Goal: Information Seeking & Learning: Learn about a topic

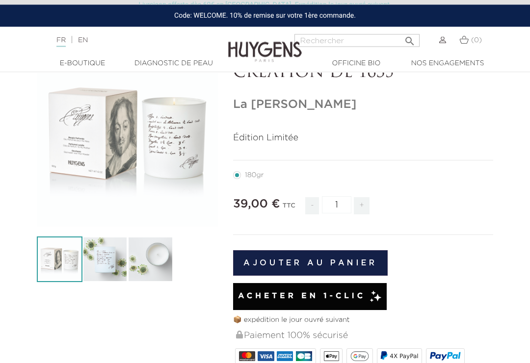
scroll to position [82, 0]
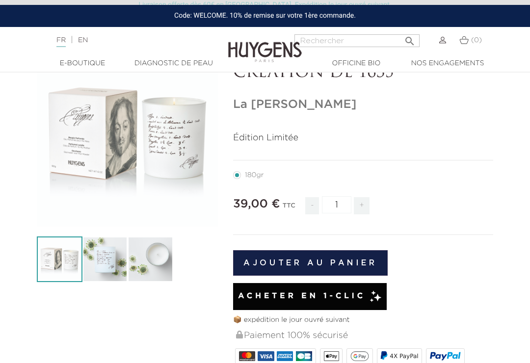
click at [179, 153] on div "" at bounding box center [128, 136] width 182 height 182
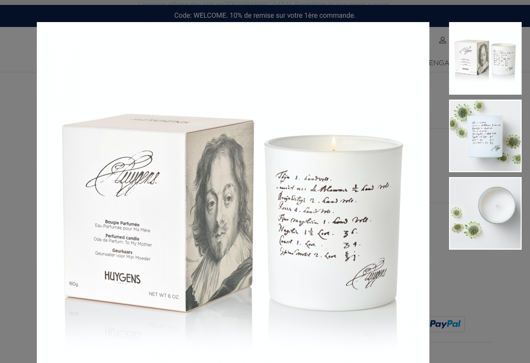
scroll to position [0, 0]
click at [499, 216] on img at bounding box center [485, 213] width 73 height 73
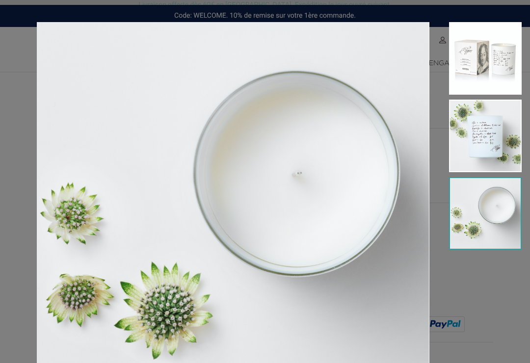
click at [505, 238] on img at bounding box center [485, 213] width 73 height 73
click at [485, 143] on img at bounding box center [485, 136] width 73 height 73
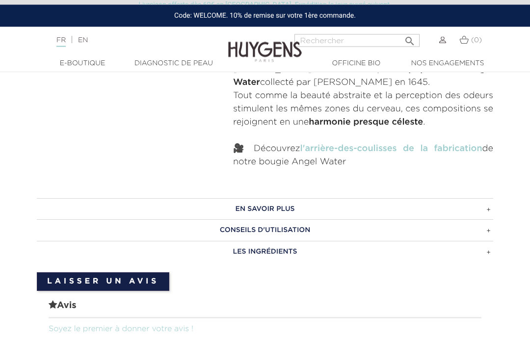
scroll to position [517, 0]
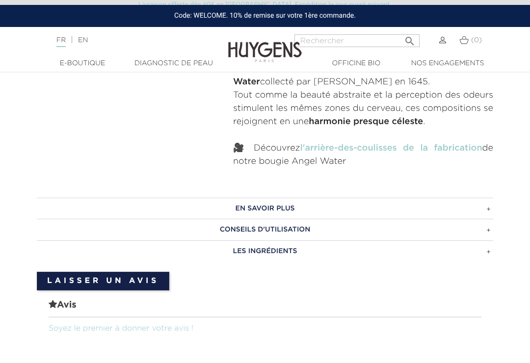
click at [489, 210] on h3 "EN SAVOIR PLUS" at bounding box center [265, 209] width 456 height 22
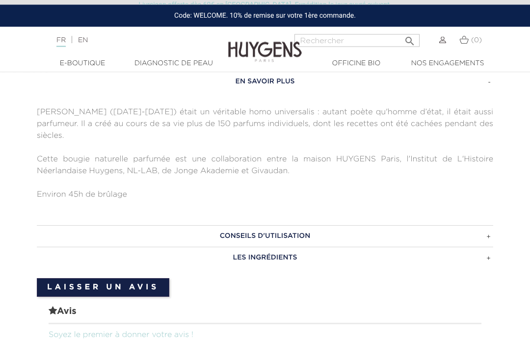
scroll to position [648, 0]
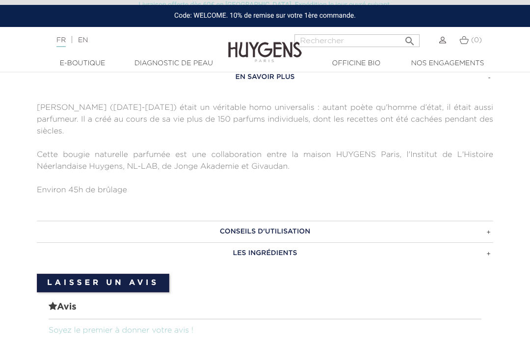
click at [286, 234] on h3 "CONSEILS D'UTILISATION" at bounding box center [265, 232] width 456 height 22
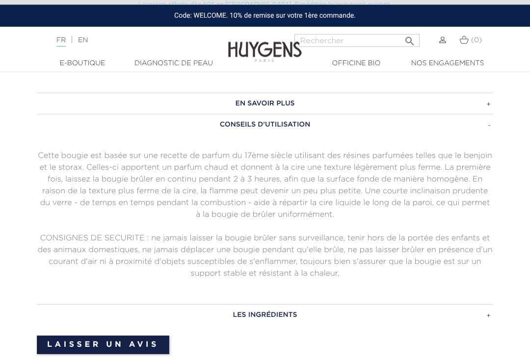
scroll to position [622, 0]
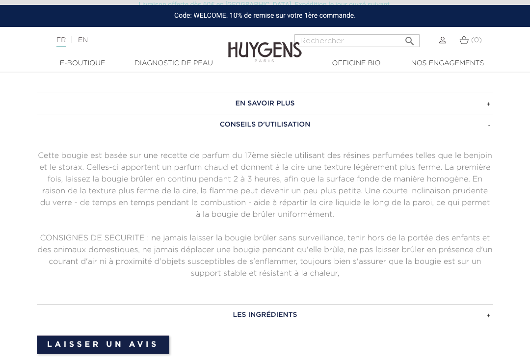
click at [255, 313] on h3 "LES INGRÉDIENTS" at bounding box center [265, 315] width 456 height 22
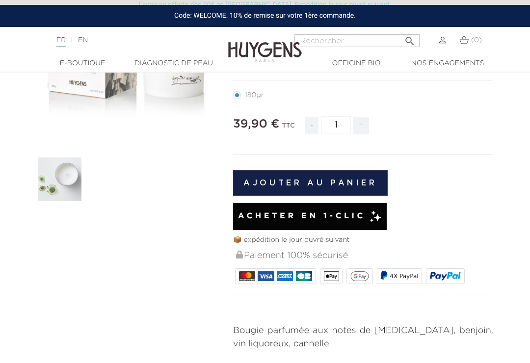
scroll to position [161, 0]
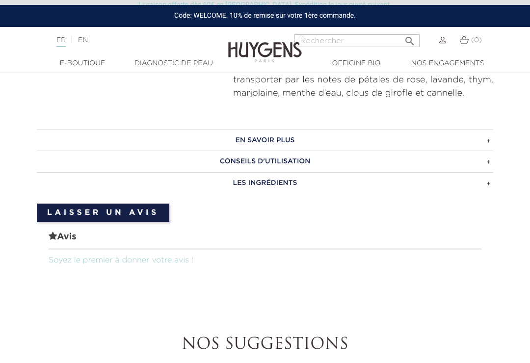
scroll to position [452, 0]
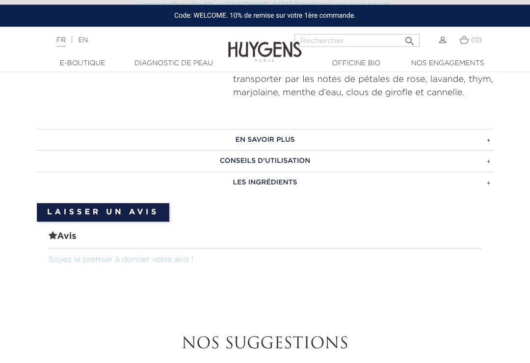
click at [258, 183] on h3 "LES INGRÉDIENTS" at bounding box center [265, 183] width 456 height 22
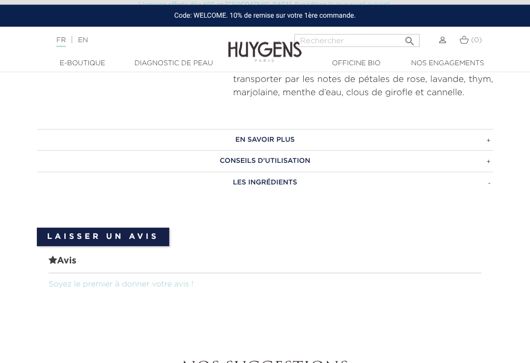
scroll to position [453, 0]
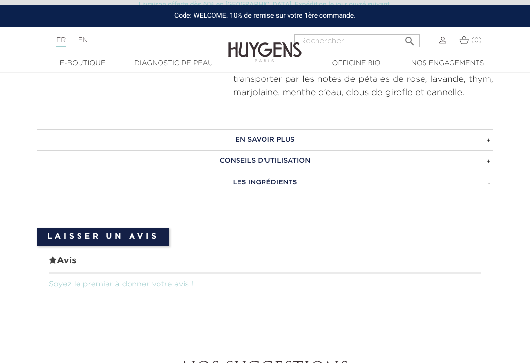
click at [273, 184] on h3 "LES INGRÉDIENTS" at bounding box center [265, 183] width 456 height 22
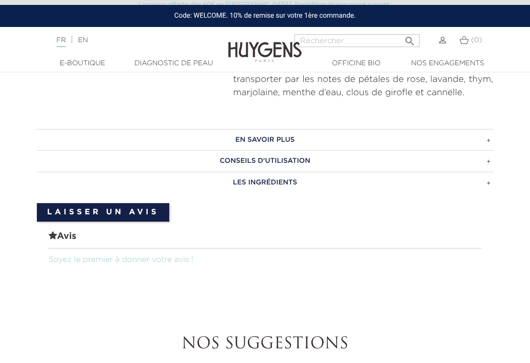
click at [262, 182] on h3 "LES INGRÉDIENTS" at bounding box center [265, 183] width 456 height 22
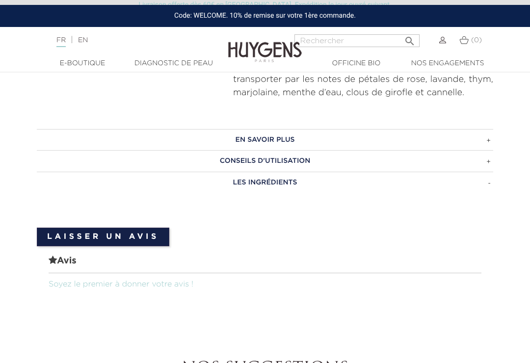
click at [257, 184] on h3 "LES INGRÉDIENTS" at bounding box center [265, 183] width 456 height 22
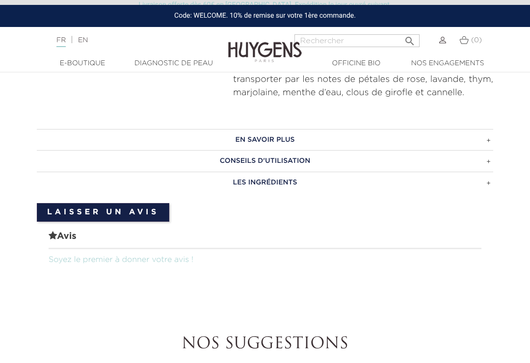
click at [258, 181] on h3 "LES INGRÉDIENTS" at bounding box center [265, 183] width 456 height 22
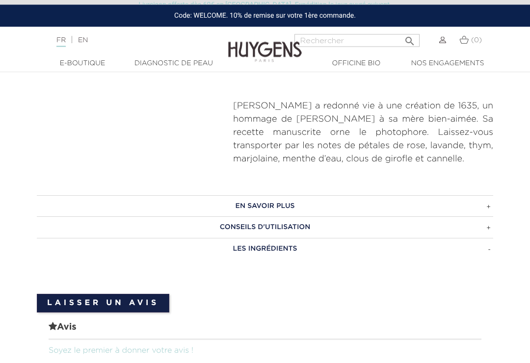
scroll to position [389, 0]
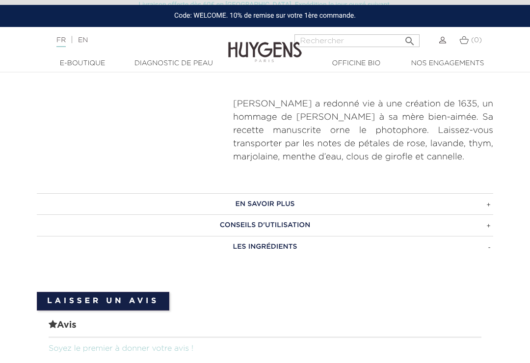
click at [256, 244] on h3 "LES INGRÉDIENTS" at bounding box center [265, 247] width 456 height 22
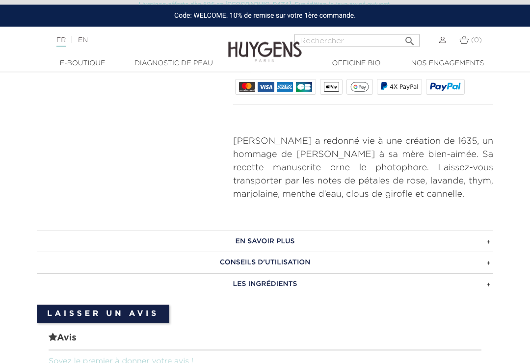
scroll to position [351, 0]
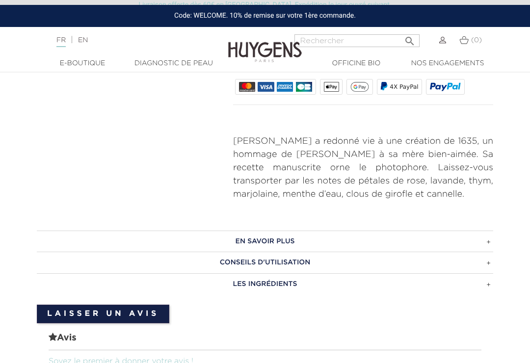
click at [485, 240] on h3 "EN SAVOIR PLUS" at bounding box center [265, 242] width 456 height 22
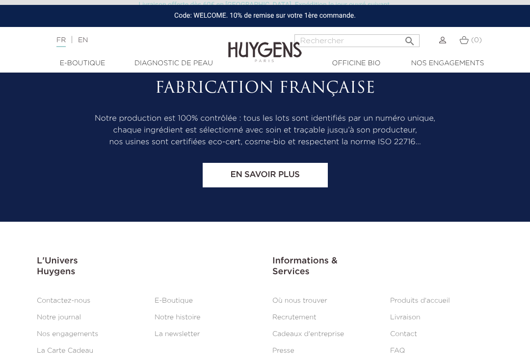
scroll to position [1748, 0]
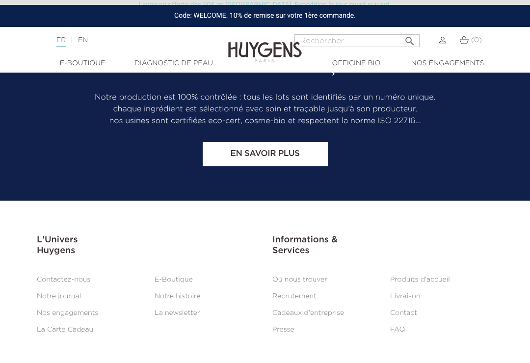
click at [171, 276] on link "E-Boutique" at bounding box center [174, 279] width 38 height 7
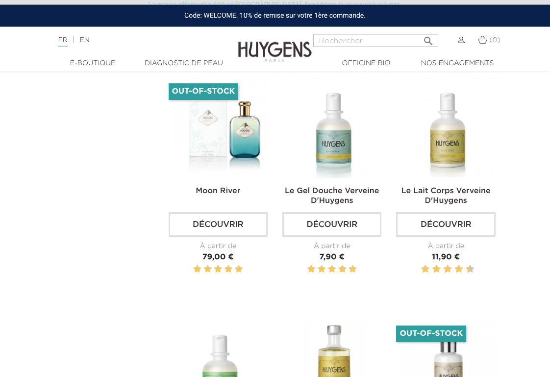
scroll to position [1743, 0]
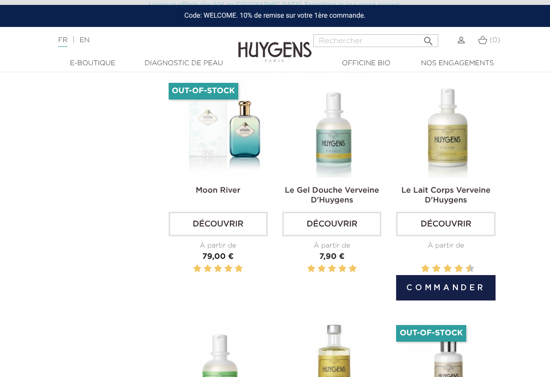
click at [444, 236] on link "Découvrir" at bounding box center [445, 224] width 99 height 25
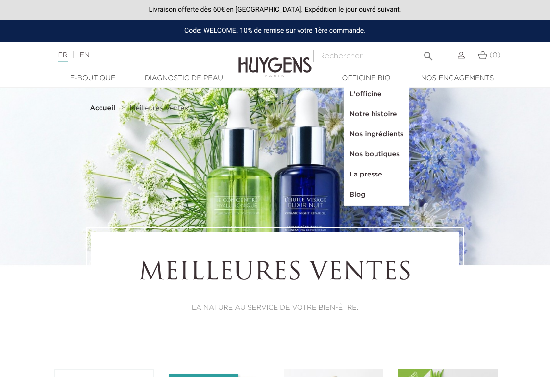
click at [378, 117] on link "Notre histoire" at bounding box center [377, 114] width 64 height 20
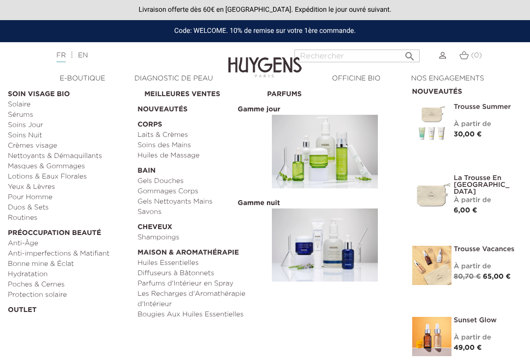
click at [182, 285] on link "Parfums d'Intérieur en Spray" at bounding box center [198, 284] width 123 height 10
click at [156, 287] on link "Parfums d'Intérieur en Spray" at bounding box center [198, 284] width 123 height 10
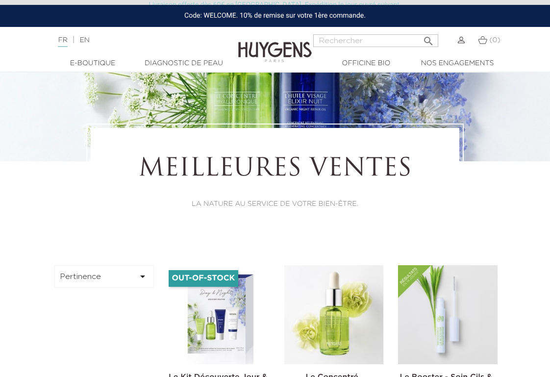
scroll to position [111, 0]
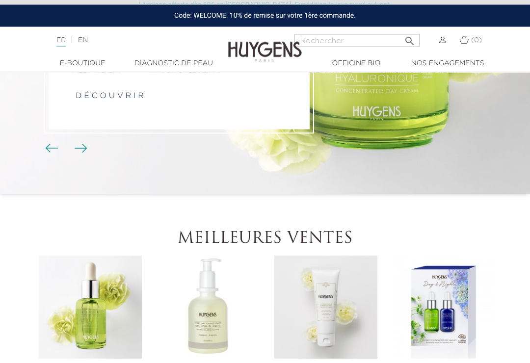
scroll to position [148, 0]
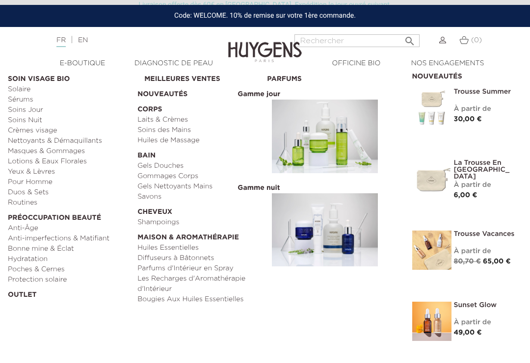
click at [191, 259] on link "Diffuseurs à Bâtonnets" at bounding box center [198, 258] width 123 height 10
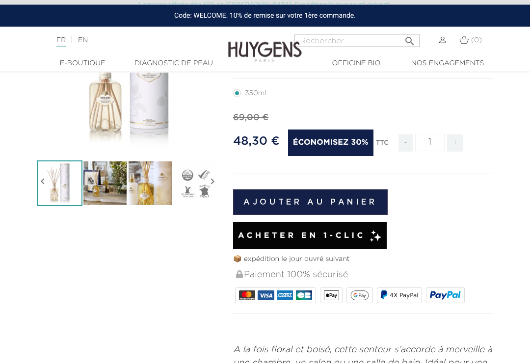
scroll to position [158, 0]
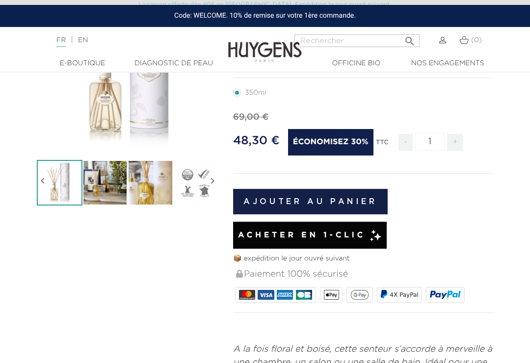
click at [150, 188] on img at bounding box center [151, 183] width 46 height 46
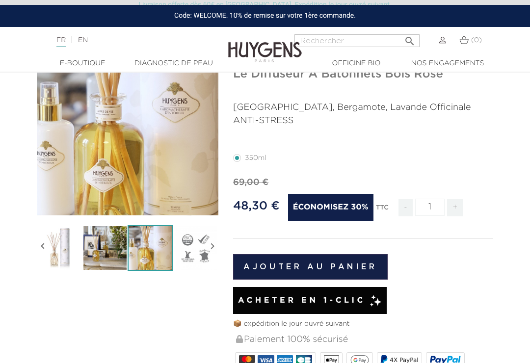
scroll to position [93, 0]
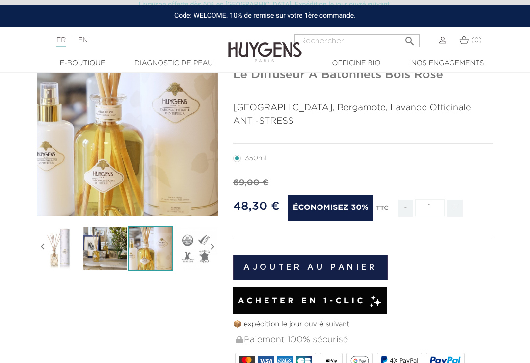
click at [107, 250] on img at bounding box center [105, 249] width 46 height 46
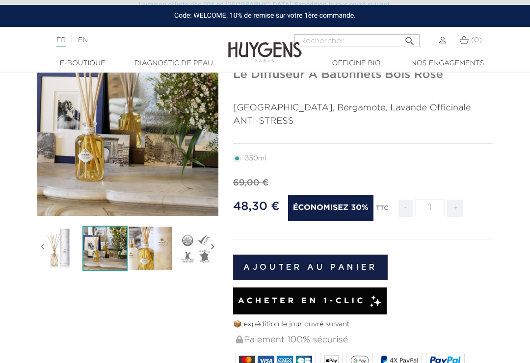
scroll to position [98, 0]
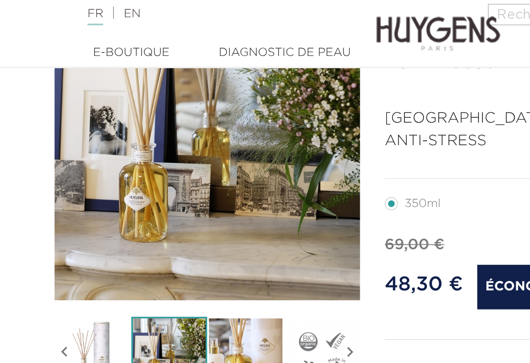
click at [120, 95] on icon "" at bounding box center [127, 119] width 49 height 49
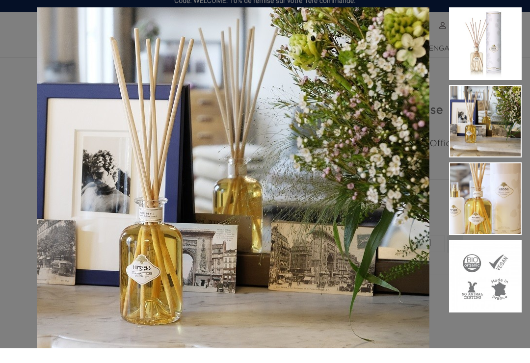
scroll to position [57, 0]
